Goal: Task Accomplishment & Management: Complete application form

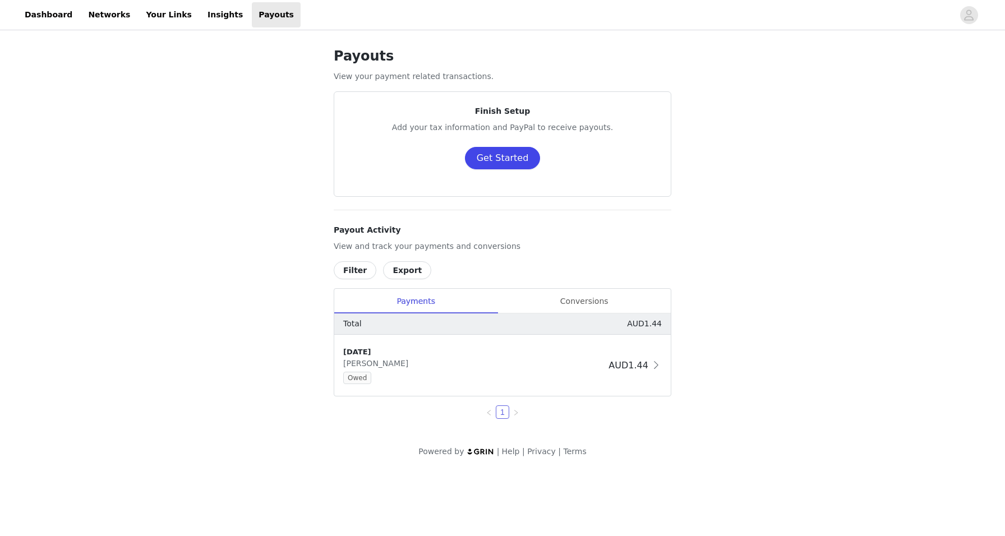
click at [509, 162] on button "Get Started" at bounding box center [503, 158] width 76 height 22
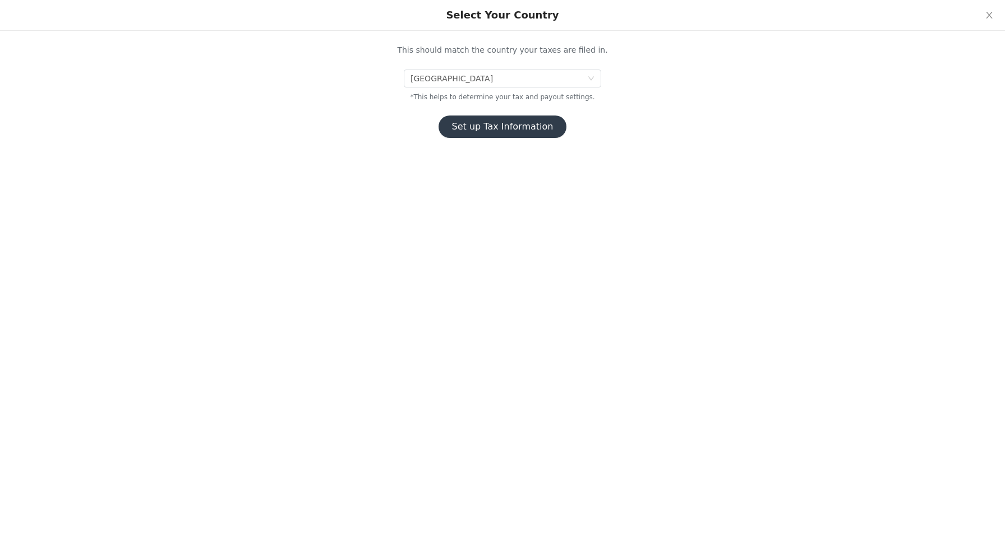
click at [509, 132] on button "Set up Tax Information" at bounding box center [503, 127] width 128 height 22
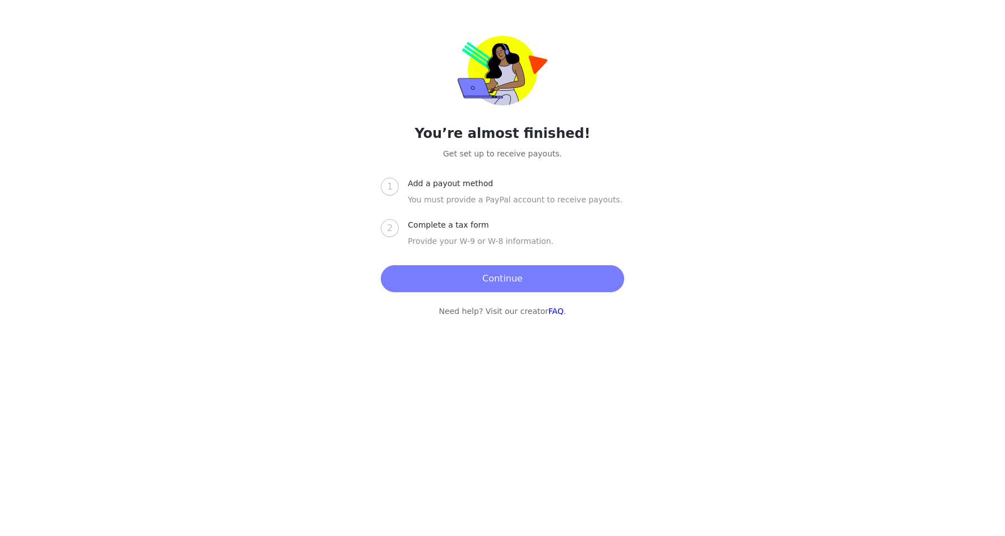
click at [468, 279] on button "Continue" at bounding box center [502, 278] width 243 height 27
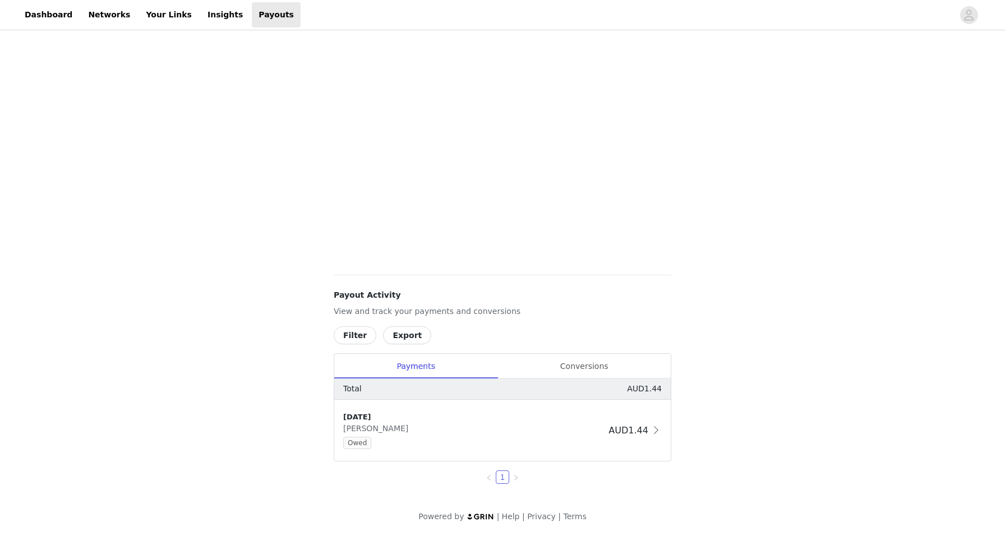
scroll to position [176, 0]
click at [625, 432] on span "AUD1.44" at bounding box center [629, 430] width 40 height 11
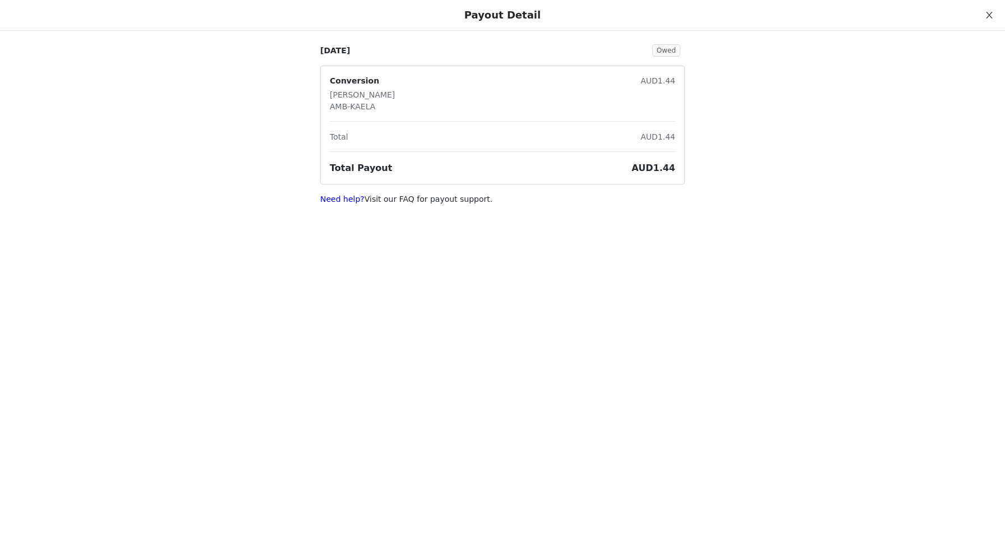
click at [989, 16] on icon "icon: close" at bounding box center [989, 15] width 6 height 7
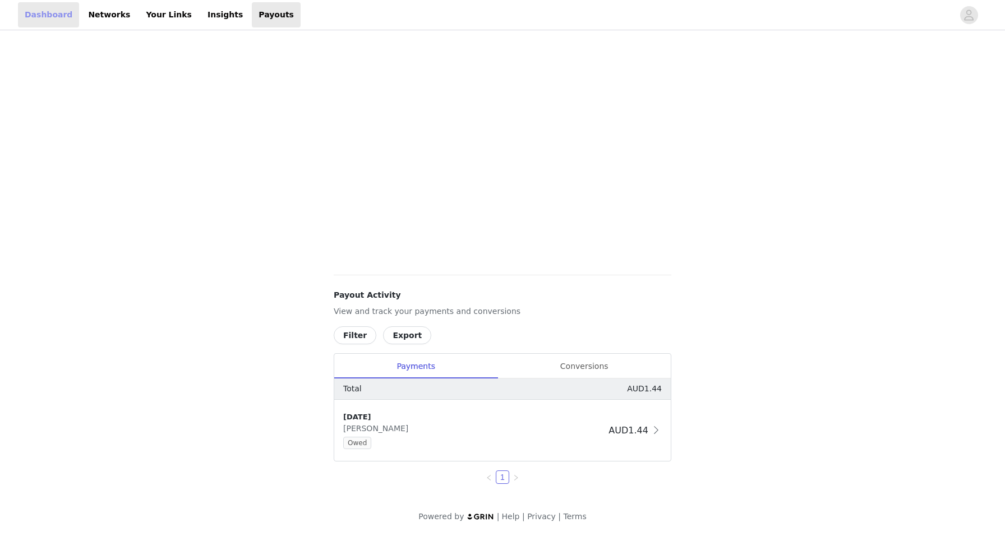
click at [64, 15] on link "Dashboard" at bounding box center [48, 14] width 61 height 25
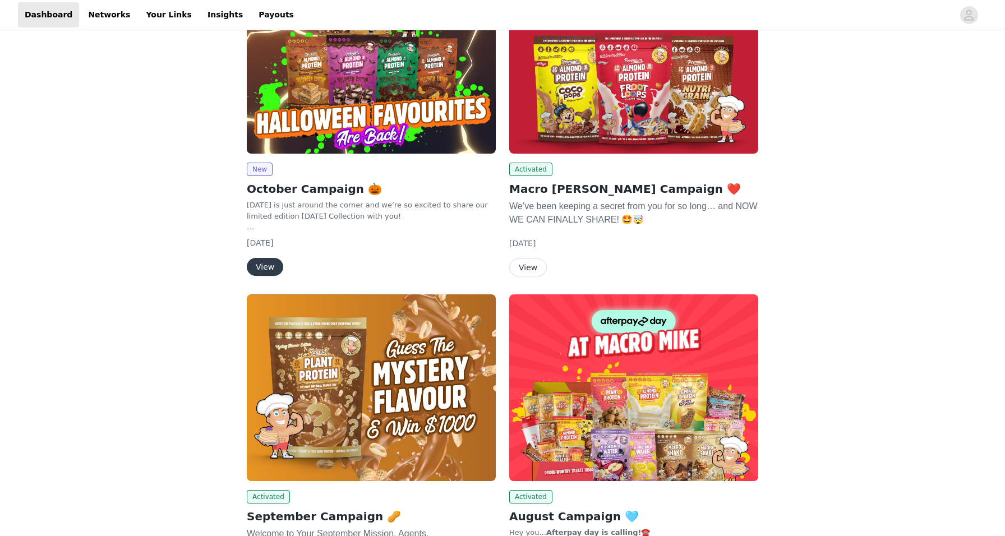
scroll to position [134, 0]
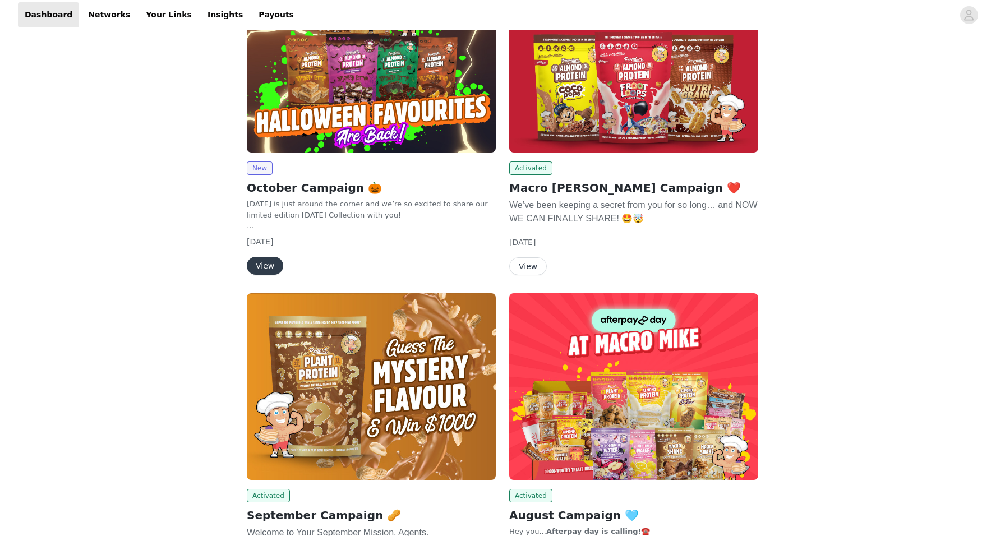
click at [541, 257] on button "View" at bounding box center [528, 266] width 38 height 18
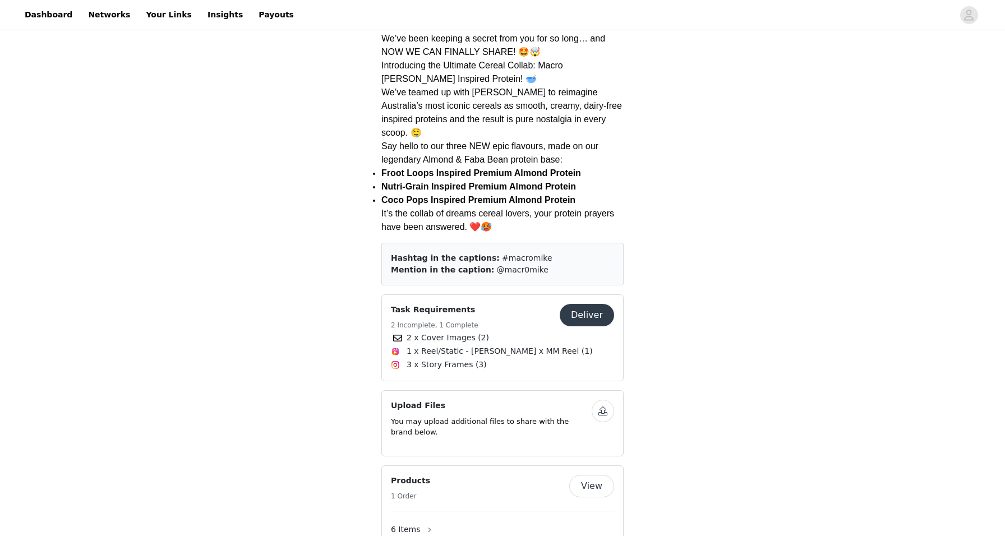
scroll to position [309, 0]
click at [588, 303] on button "Deliver" at bounding box center [587, 314] width 54 height 22
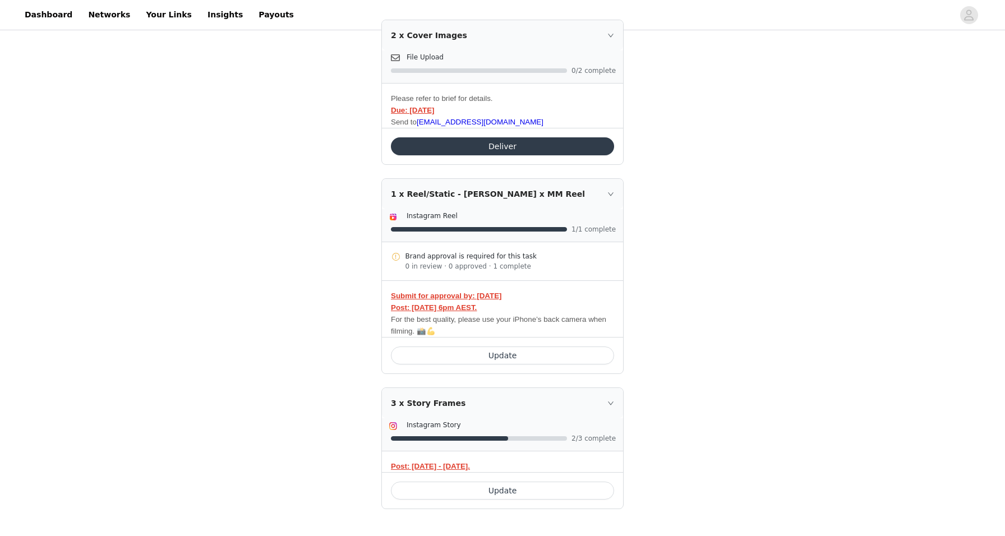
scroll to position [270, 0]
